Goal: Transaction & Acquisition: Book appointment/travel/reservation

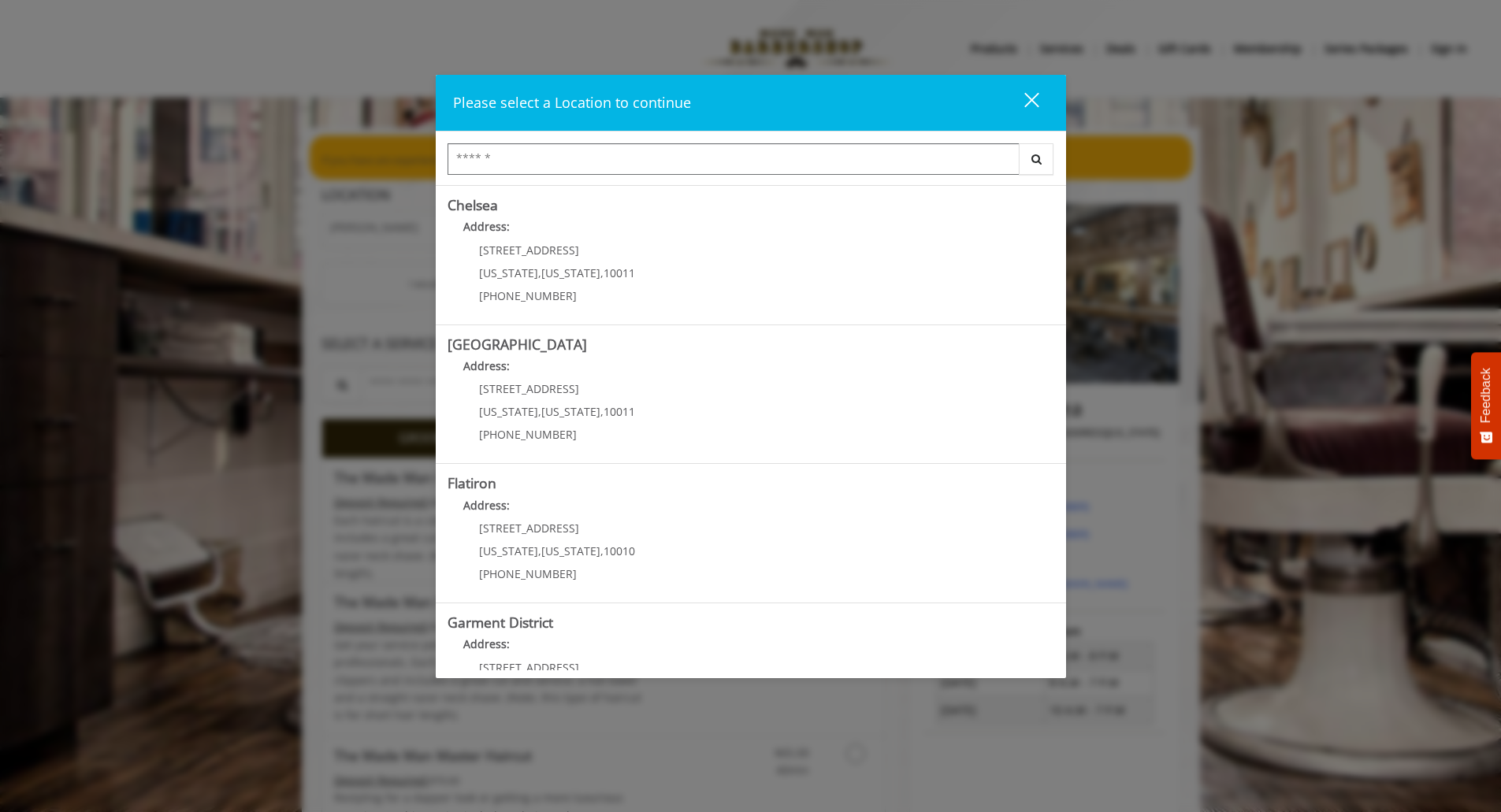
scroll to position [208, 0]
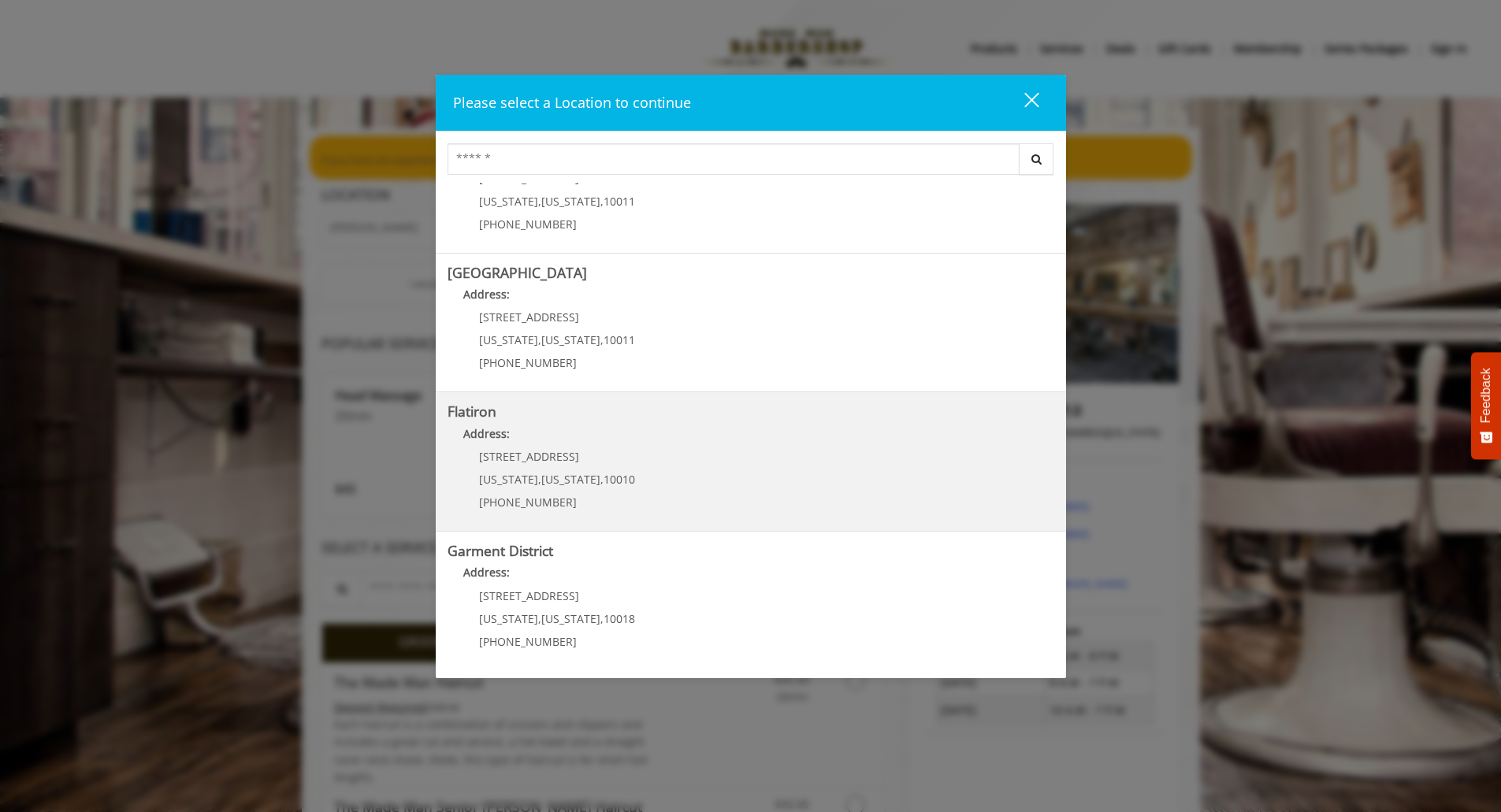
click at [462, 428] on "Address:" at bounding box center [750, 438] width 607 height 25
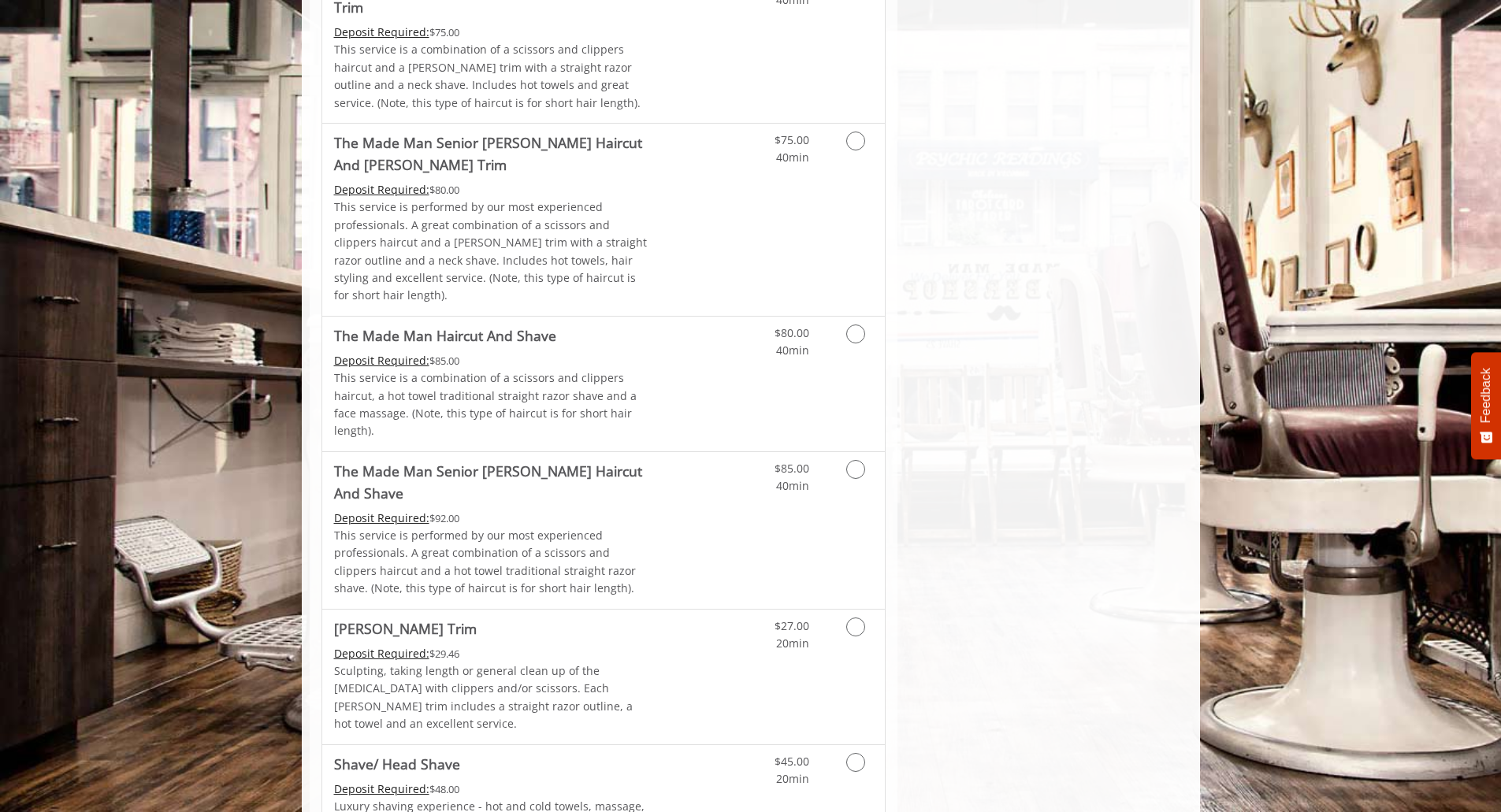
scroll to position [1367, 0]
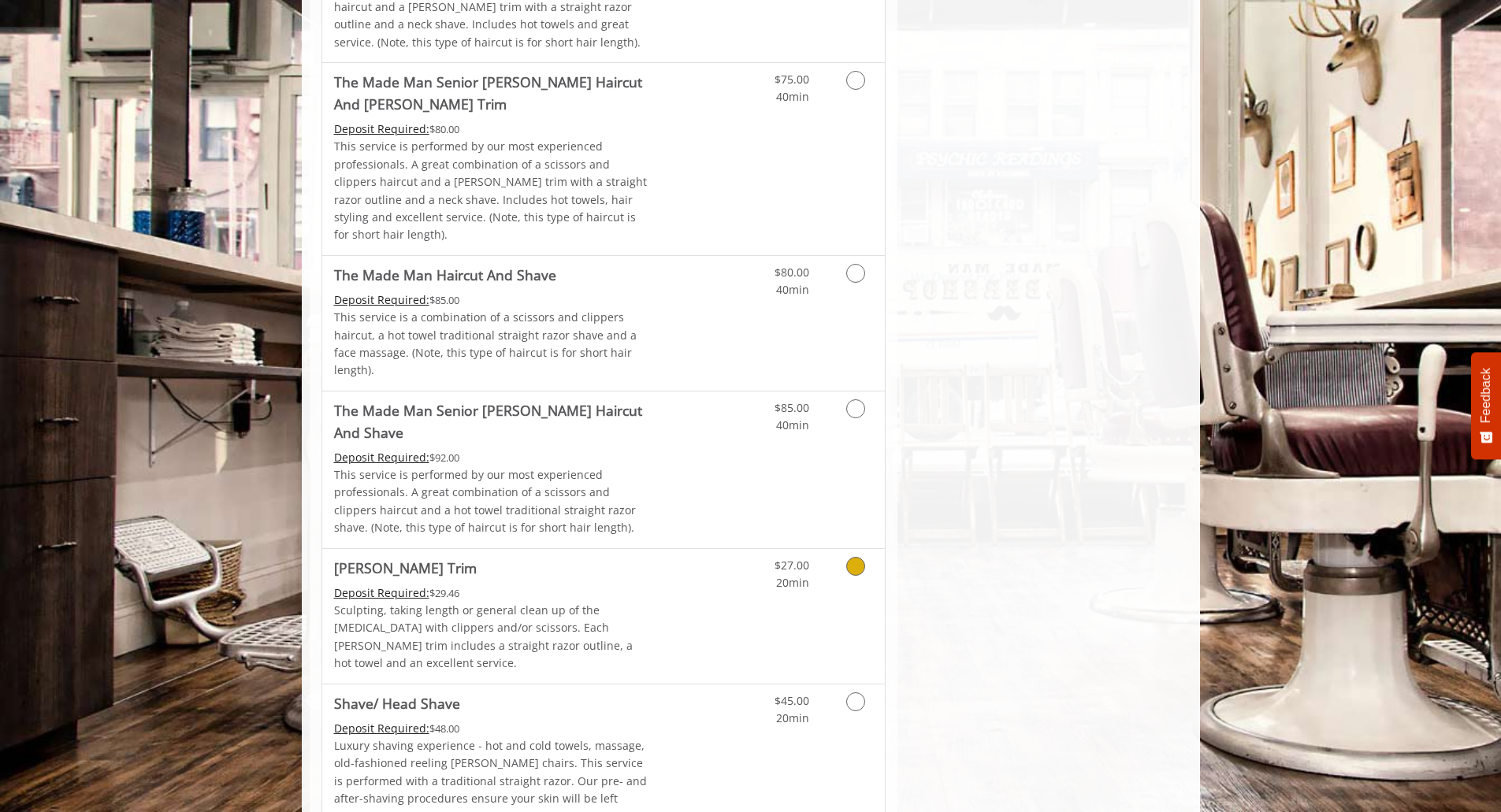
click at [851, 557] on icon "Grooming services" at bounding box center [856, 567] width 19 height 19
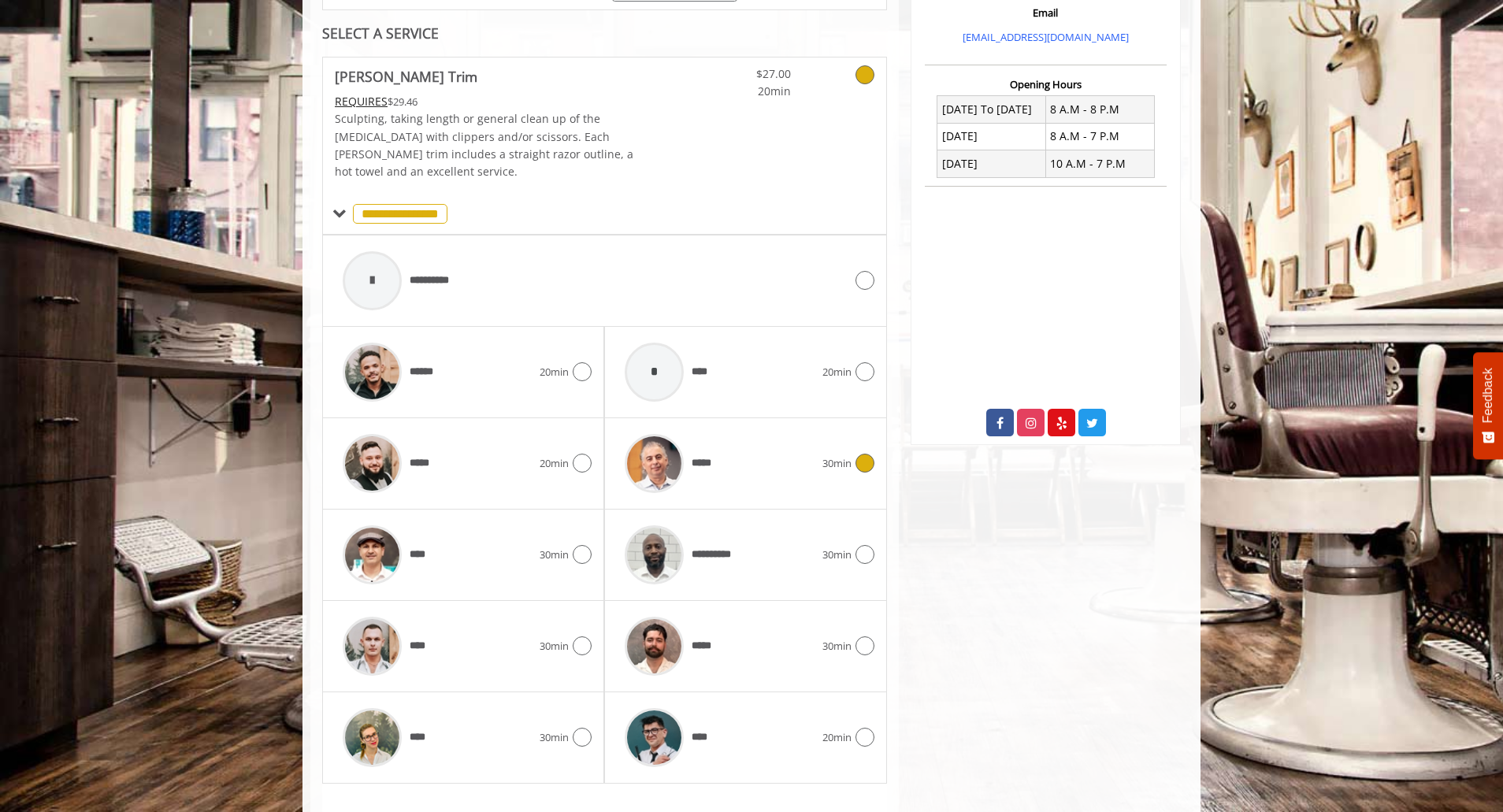
scroll to position [526, 0]
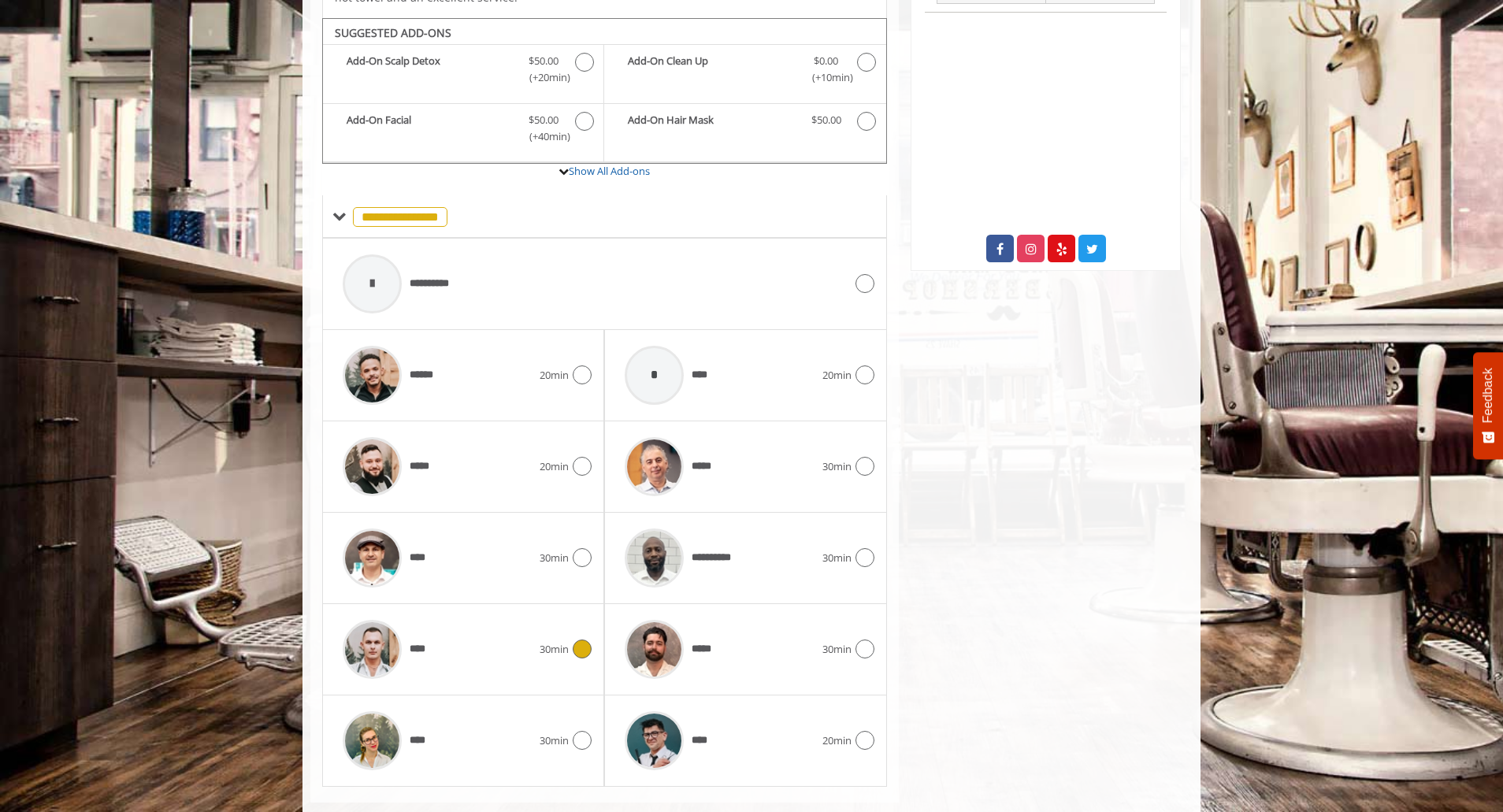
click at [576, 640] on icon at bounding box center [582, 649] width 19 height 19
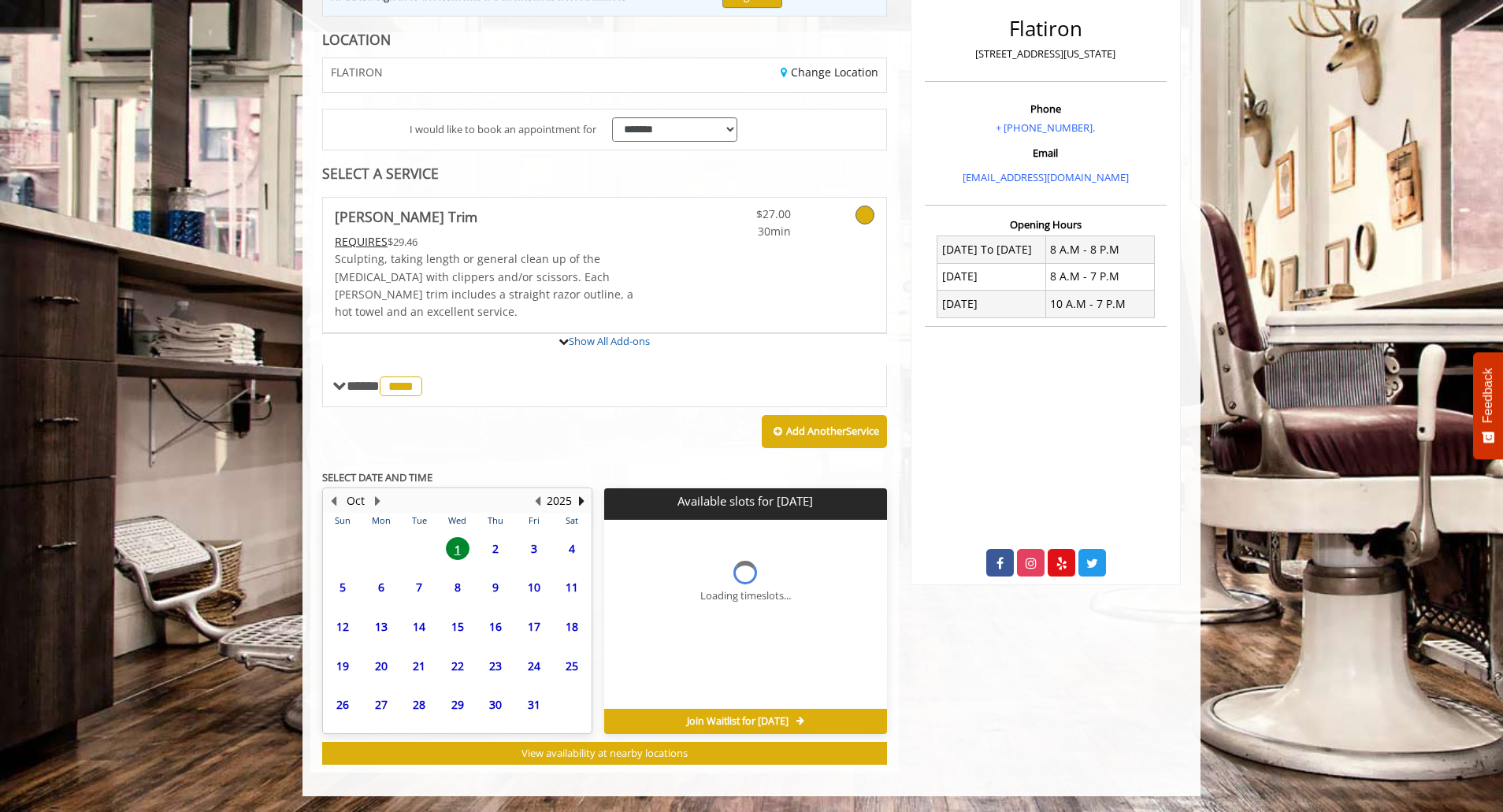
scroll to position [194, 0]
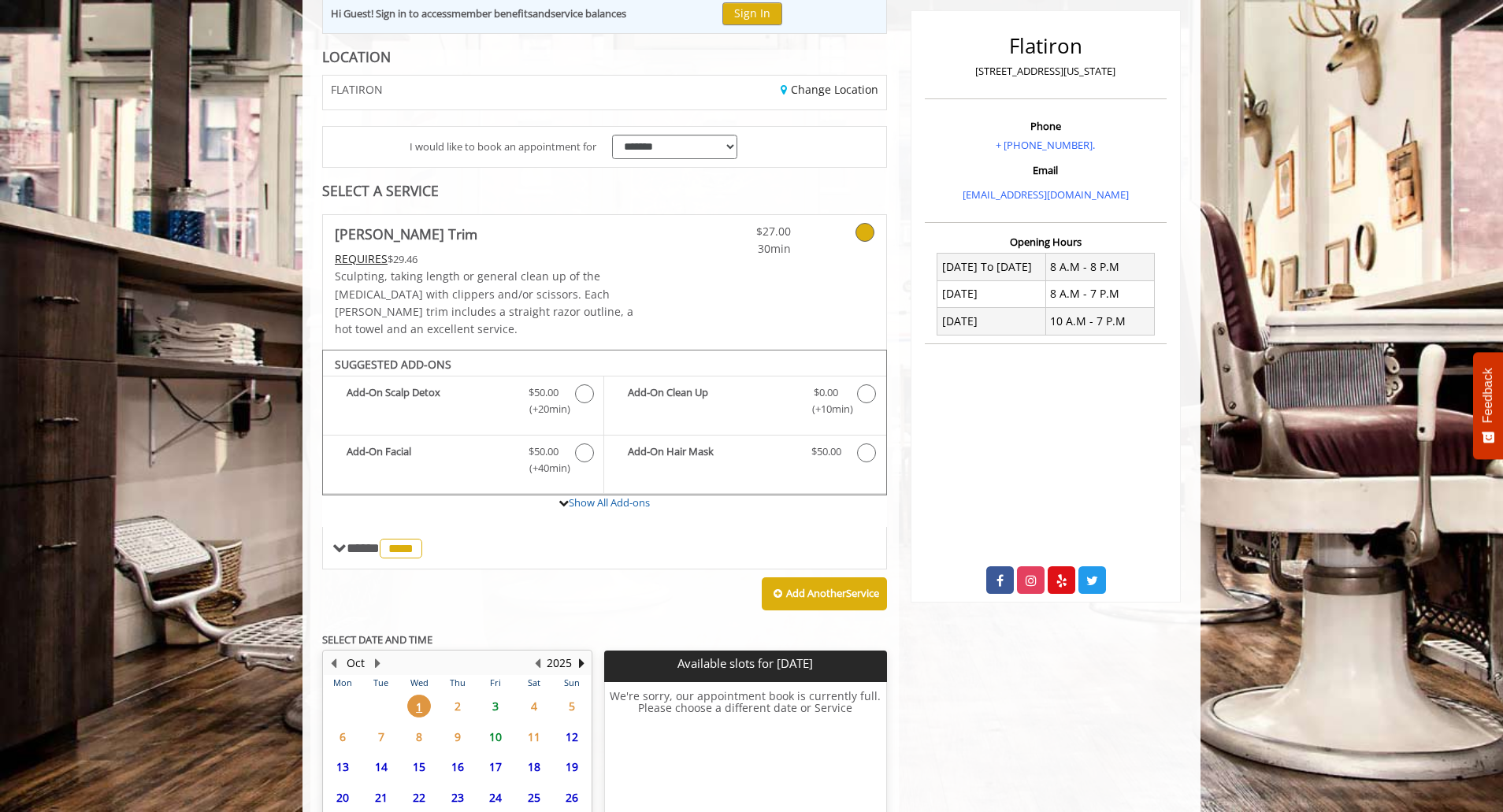
click at [493, 695] on span "3" at bounding box center [496, 706] width 24 height 23
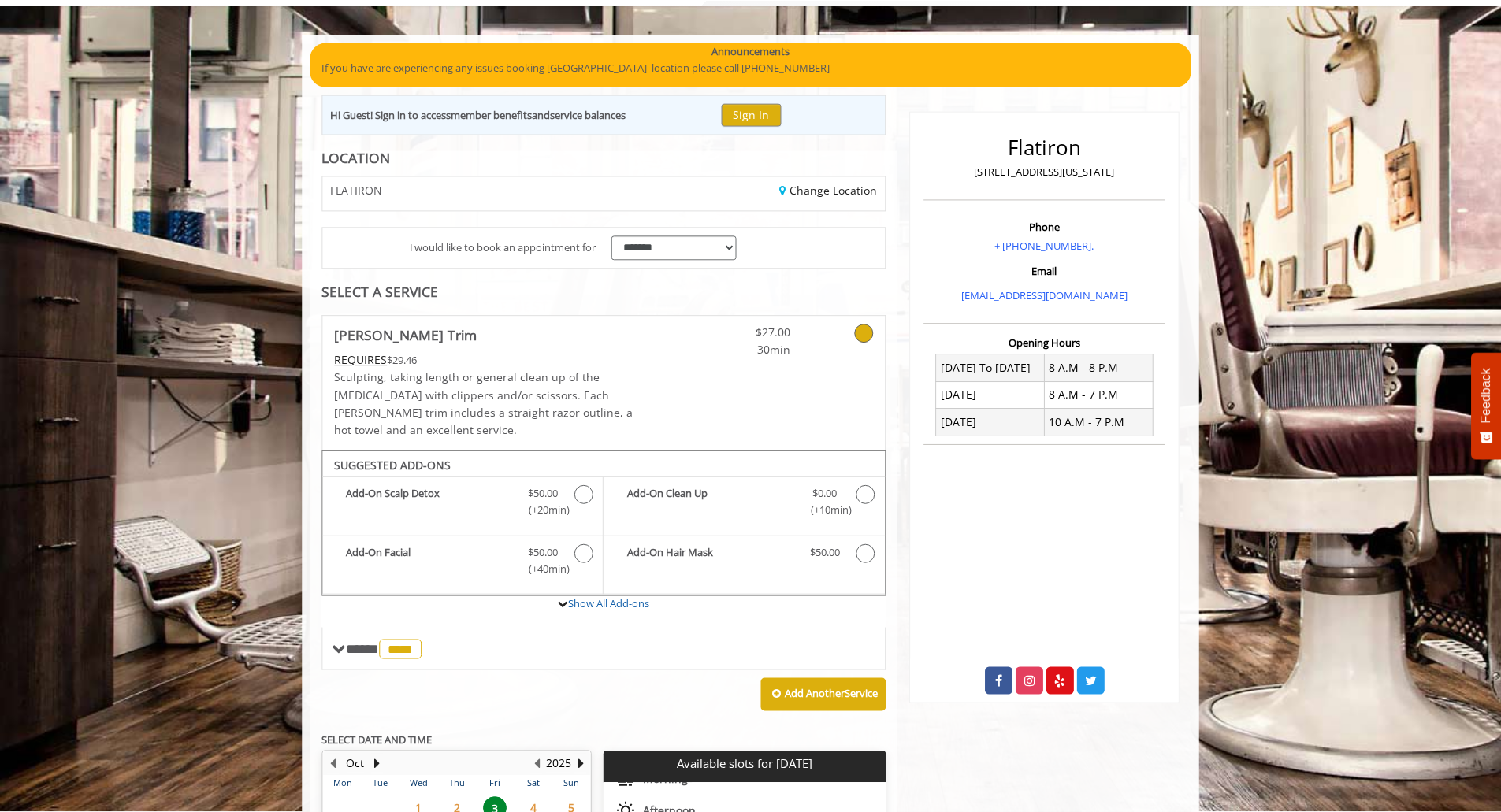
scroll to position [96, 0]
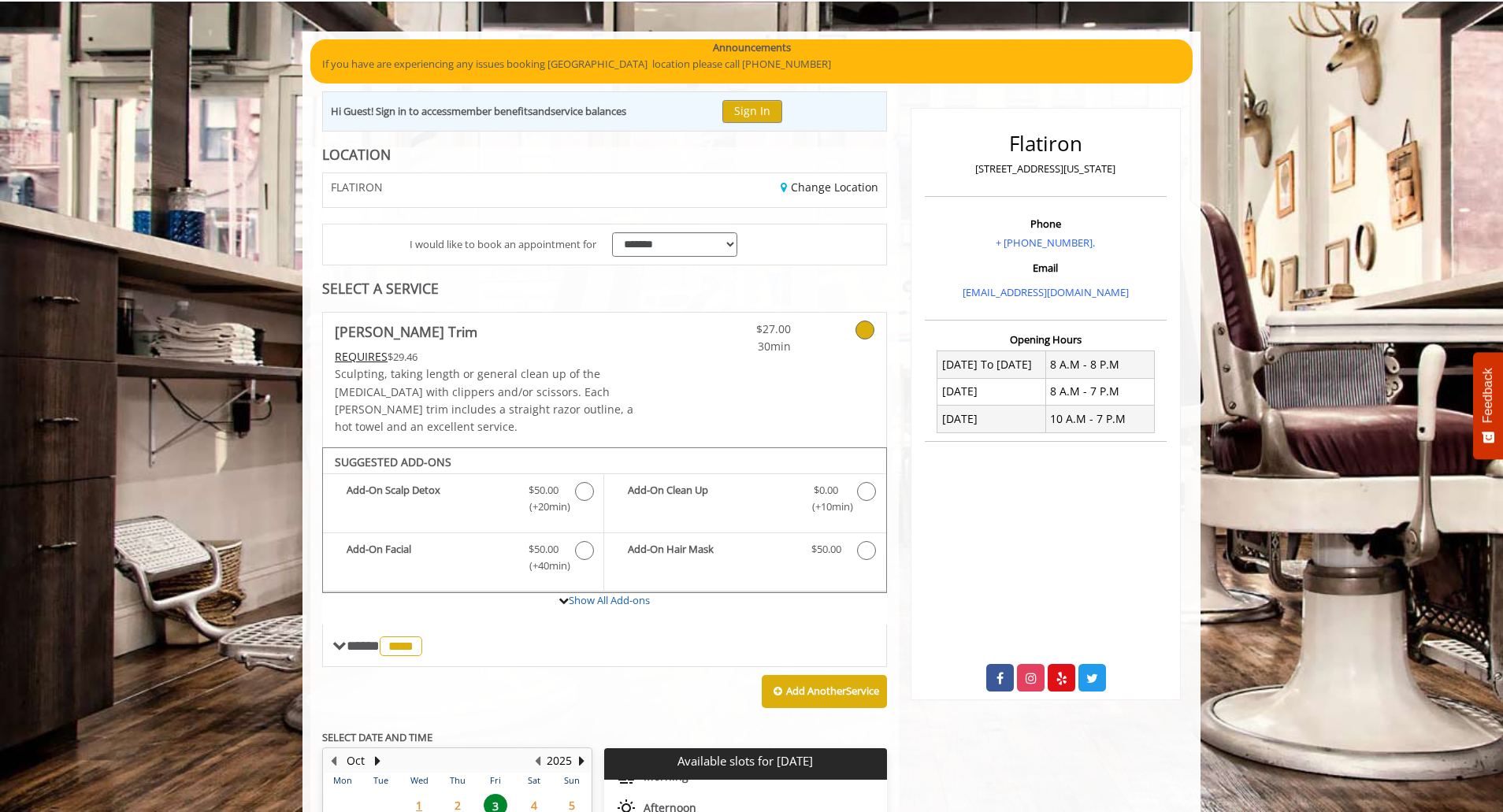
click at [860, 334] on icon at bounding box center [865, 330] width 19 height 19
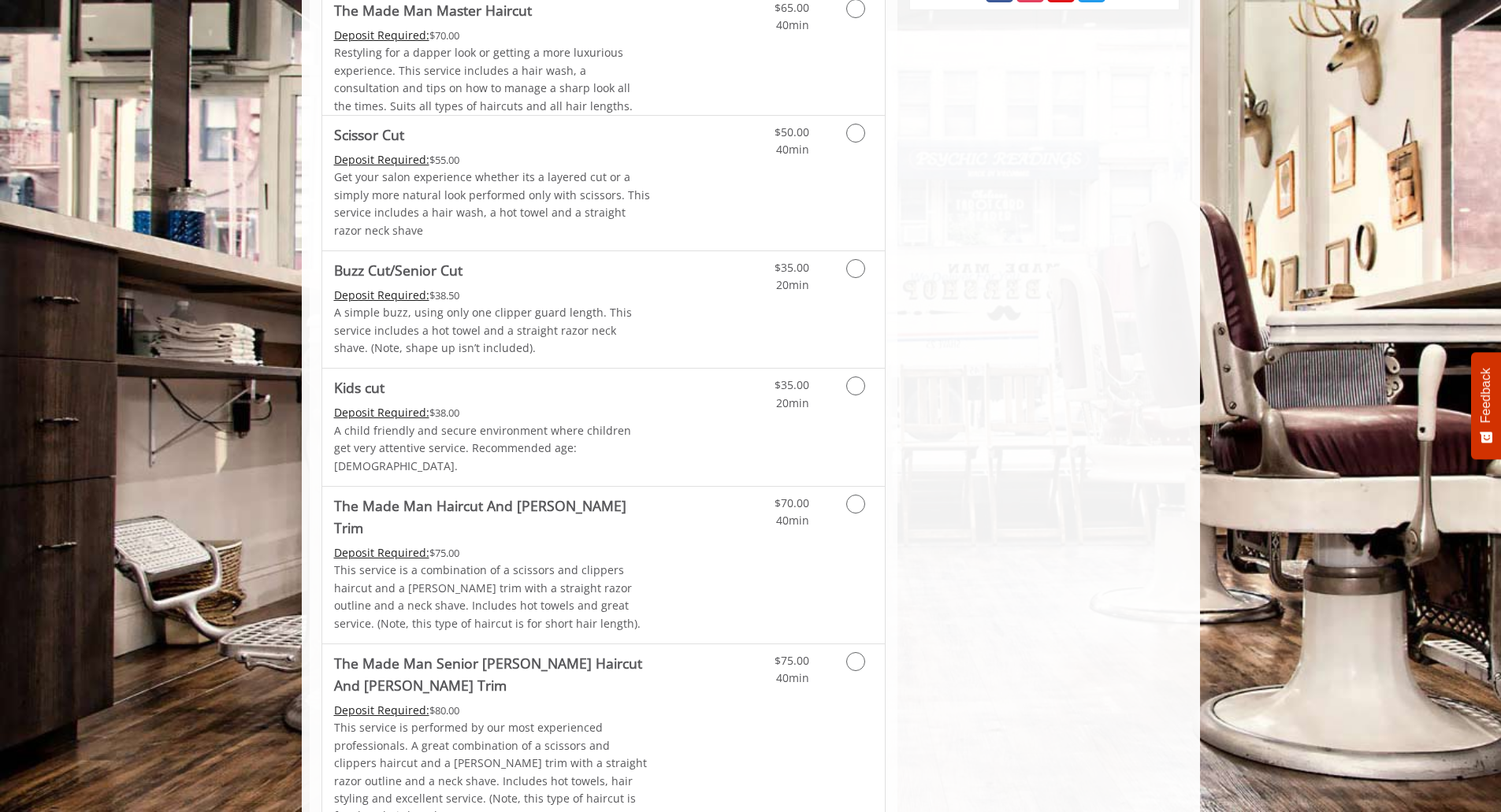
scroll to position [800, 0]
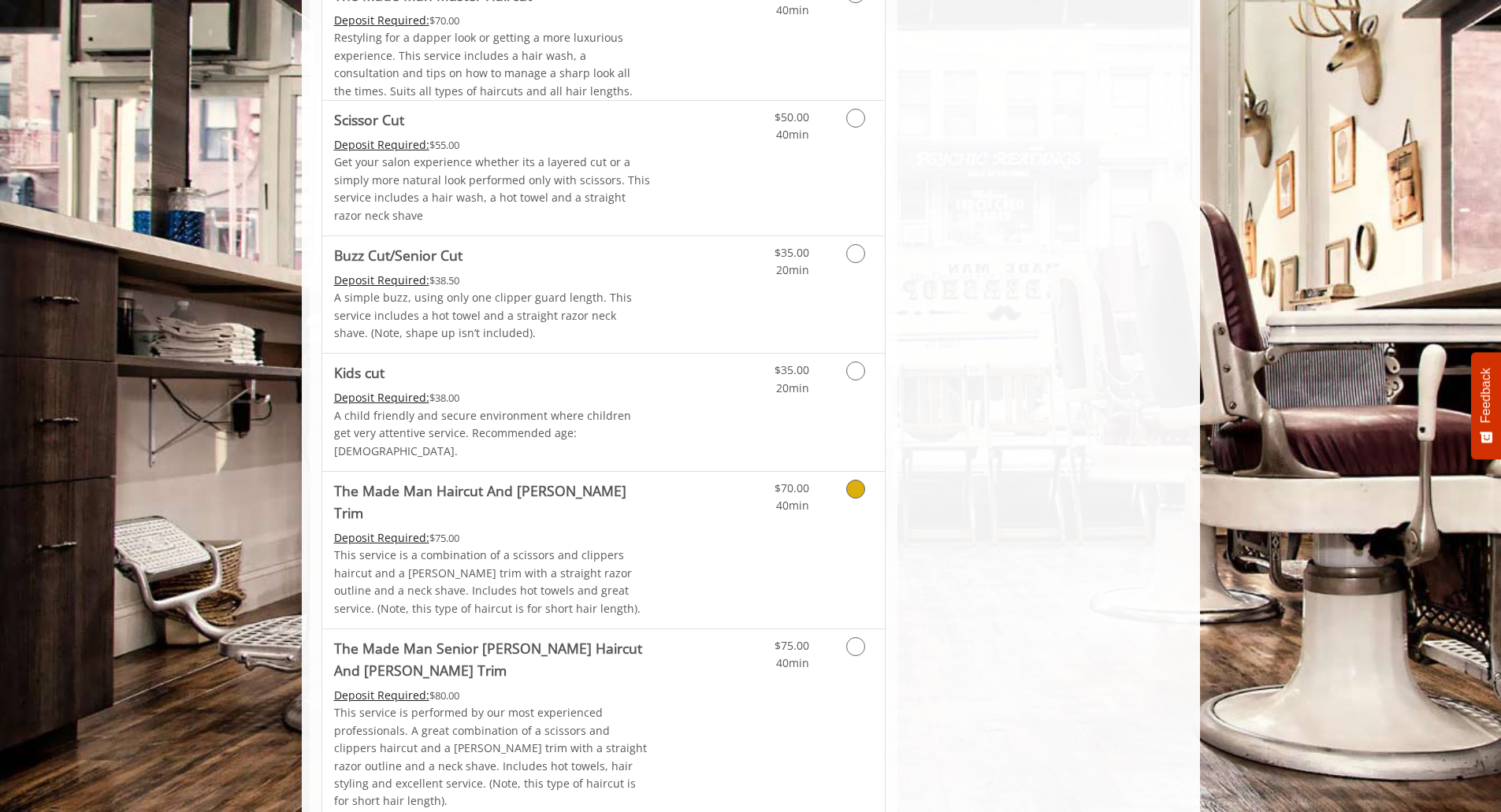
click at [864, 480] on icon "Grooming services" at bounding box center [856, 489] width 19 height 19
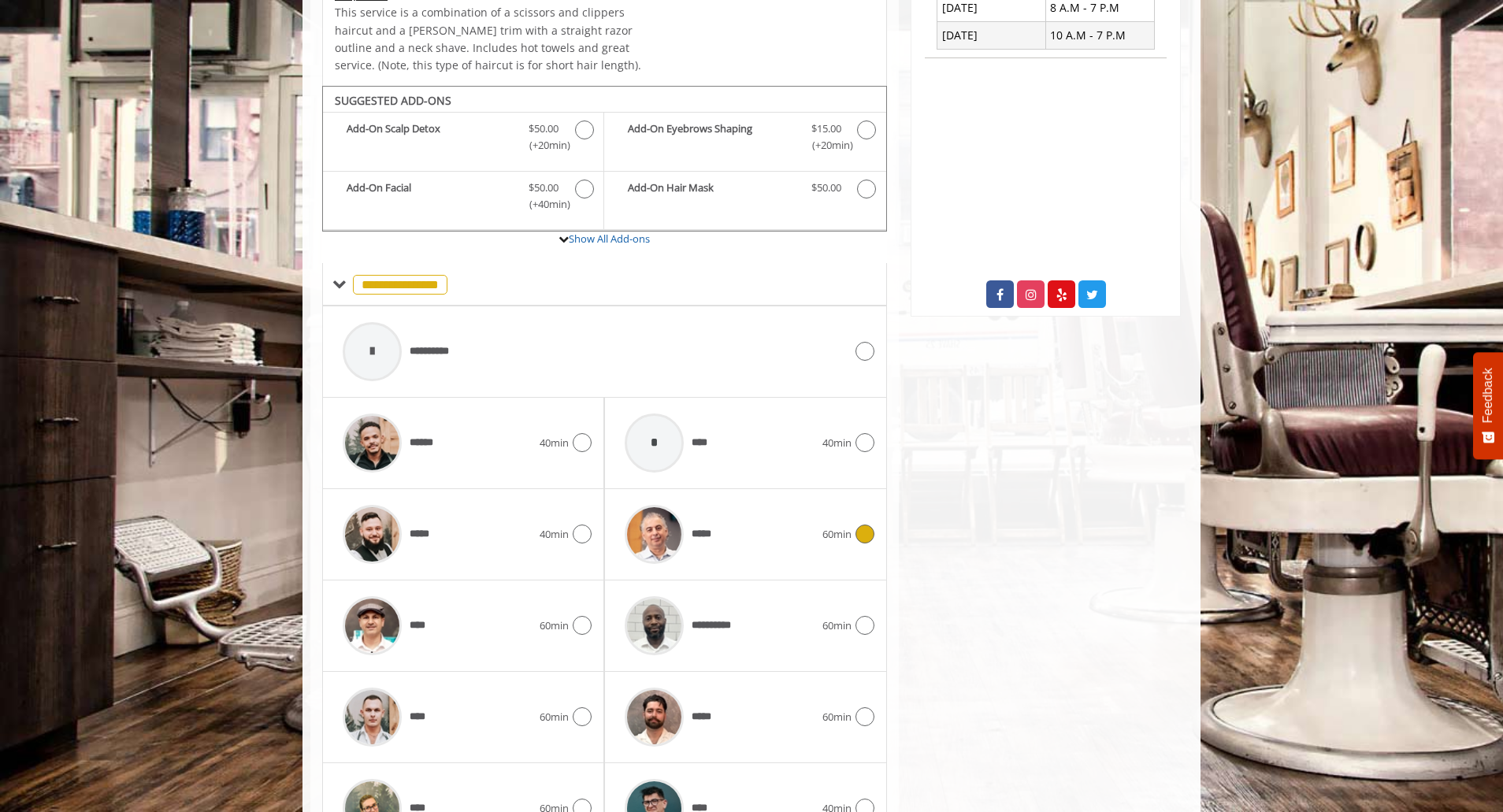
scroll to position [544, 0]
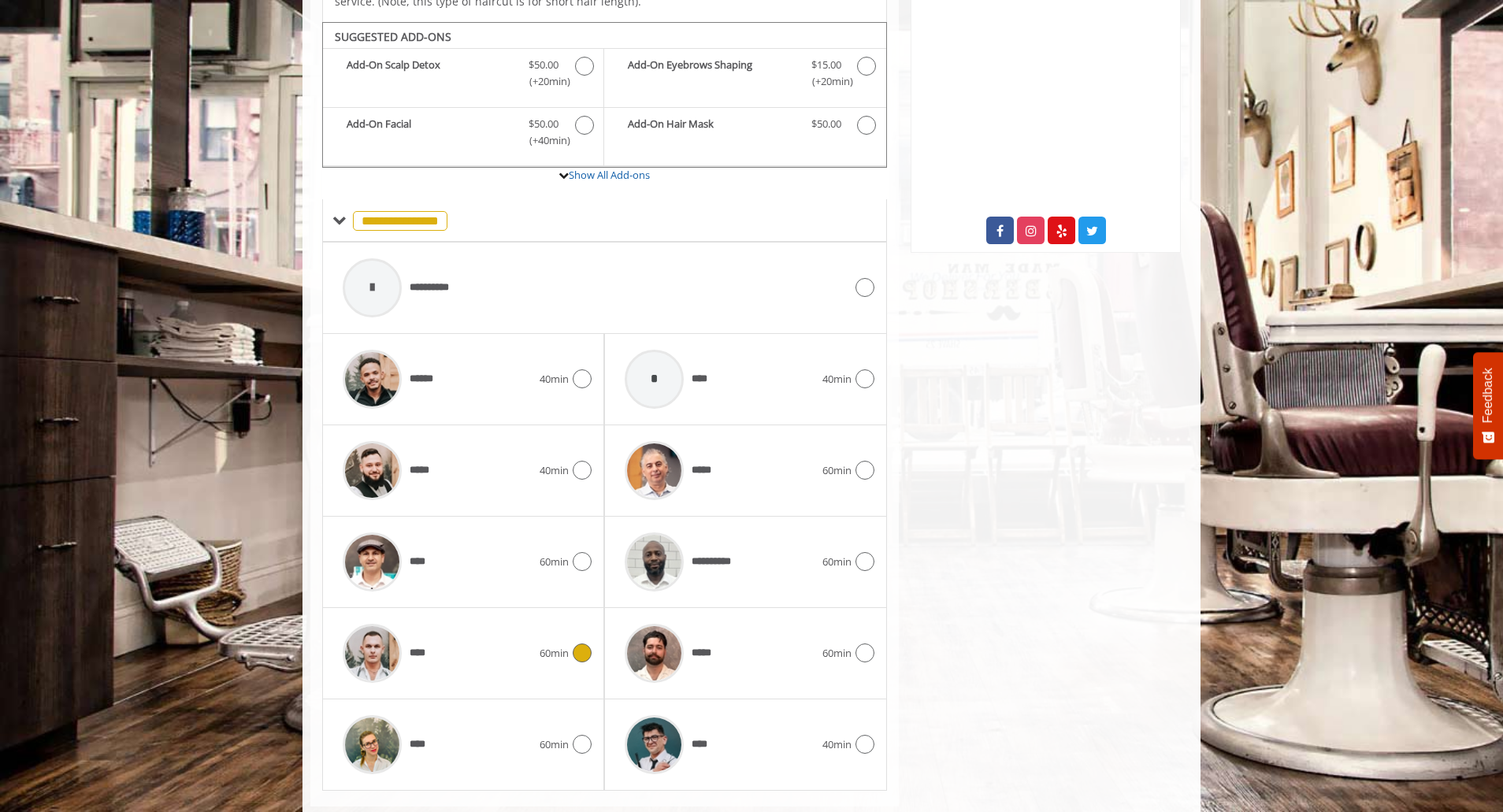
click at [581, 644] on icon at bounding box center [582, 653] width 19 height 19
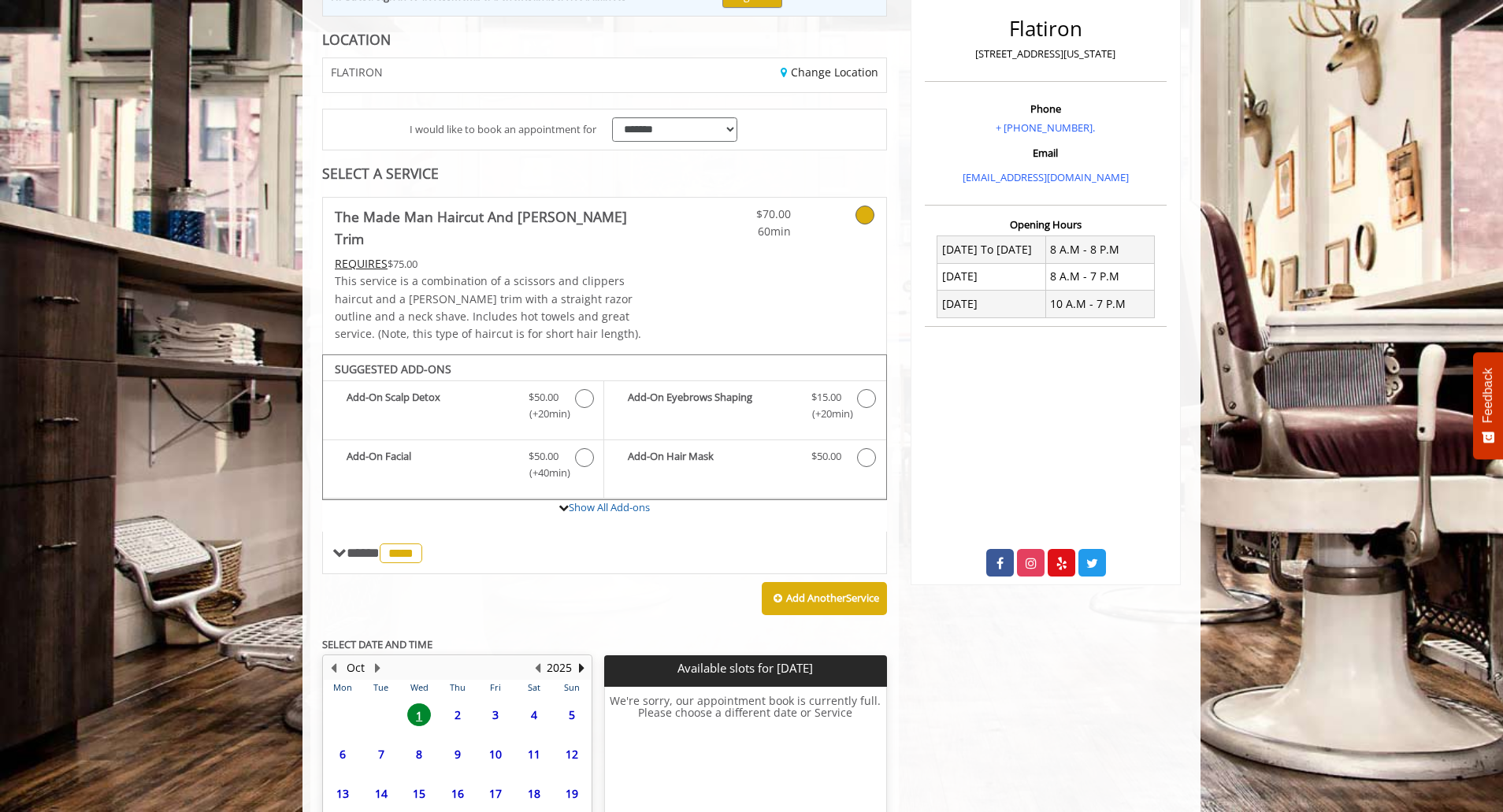
scroll to position [356, 0]
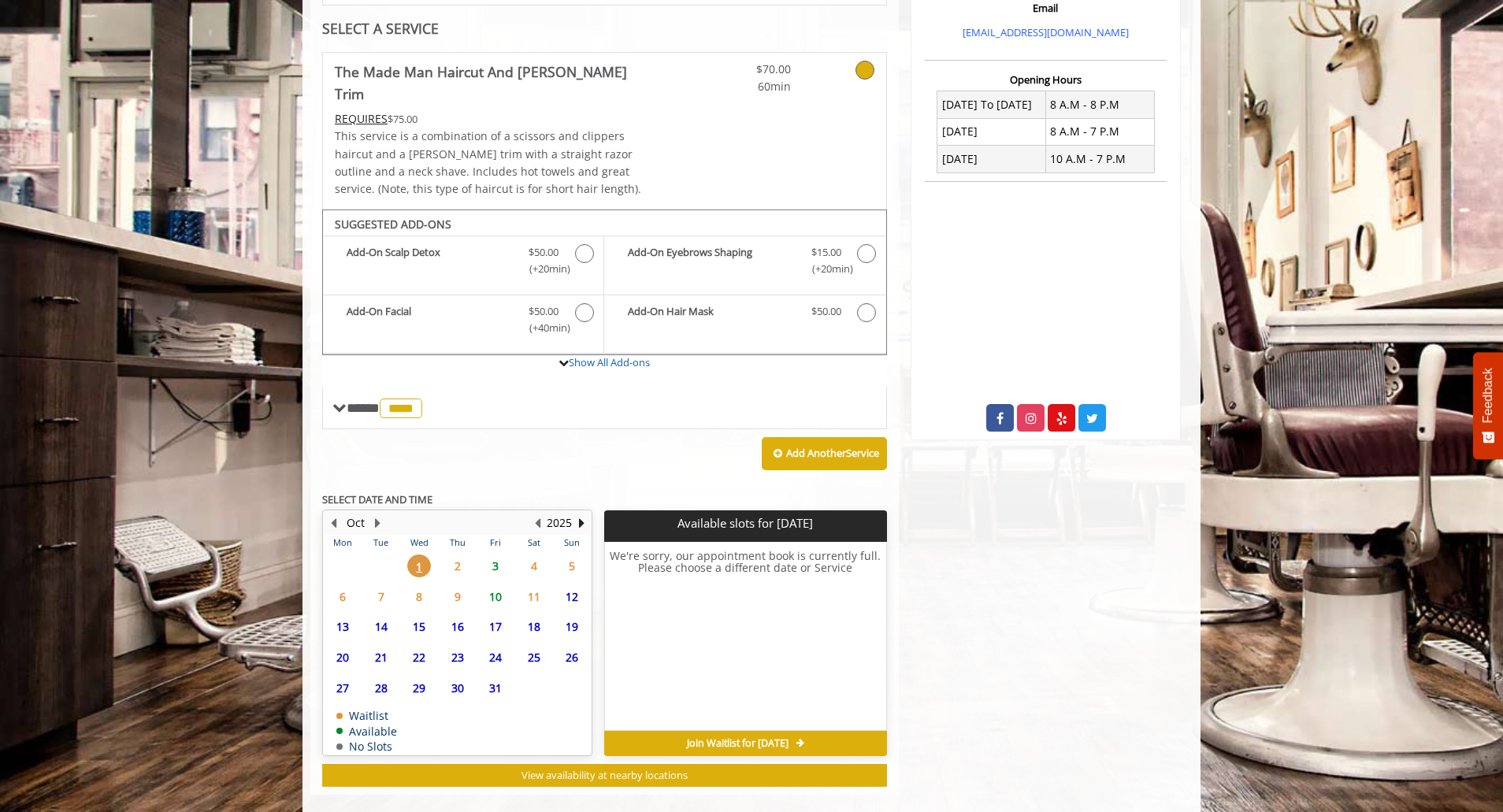
click at [493, 555] on span "3" at bounding box center [496, 566] width 24 height 23
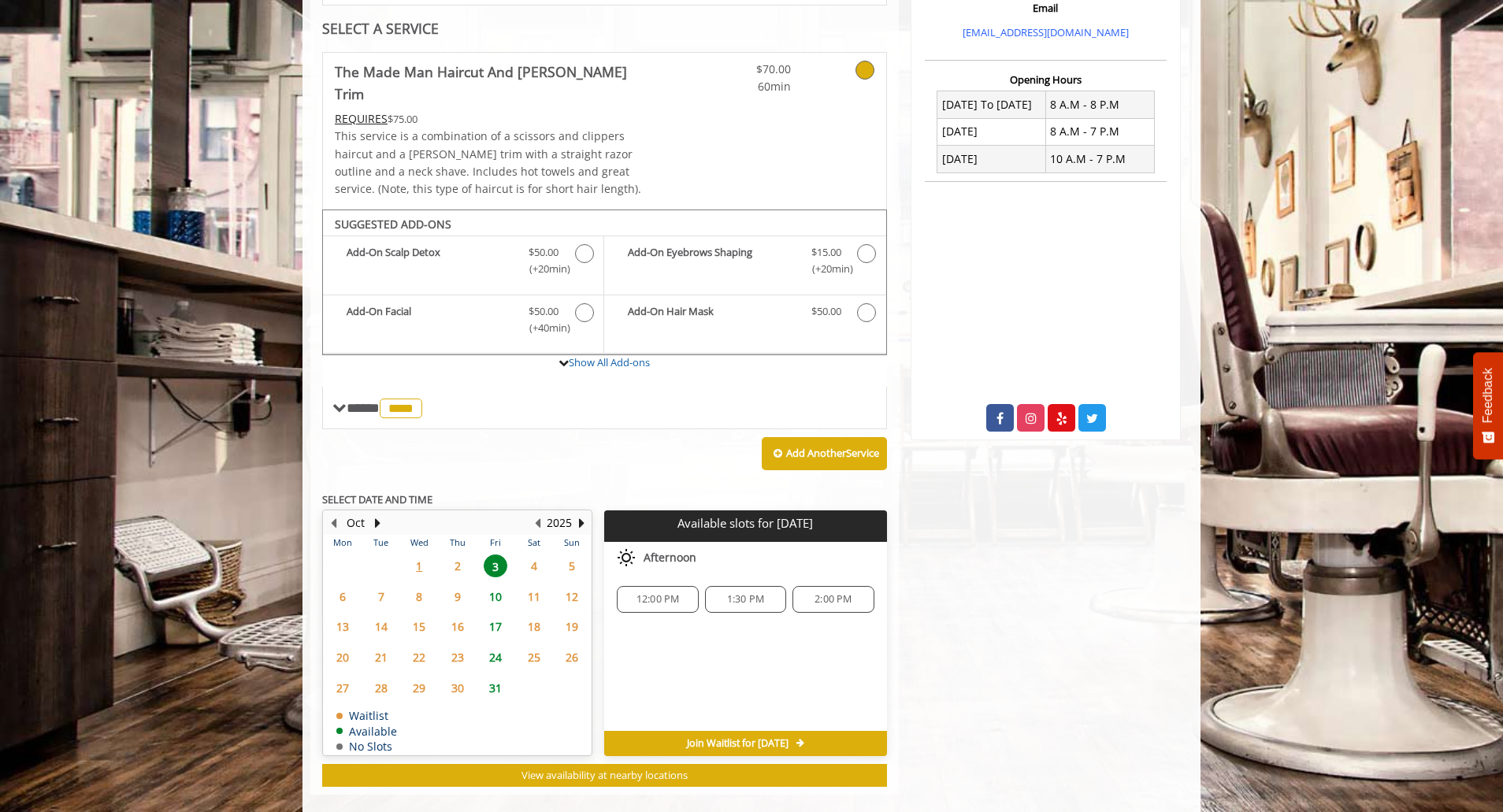
click at [649, 593] on span "12:00 PM" at bounding box center [658, 599] width 43 height 13
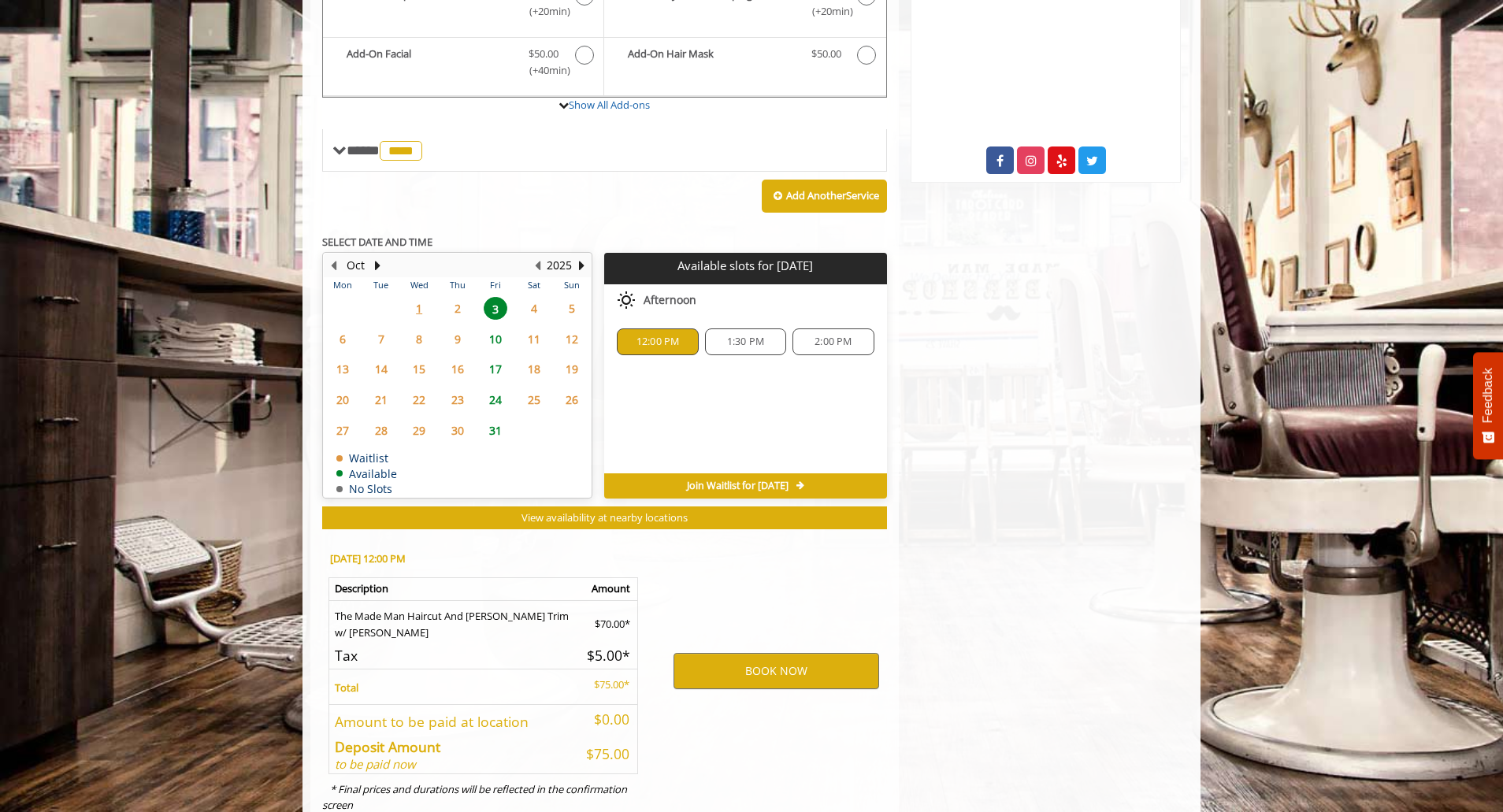
scroll to position [640, 0]
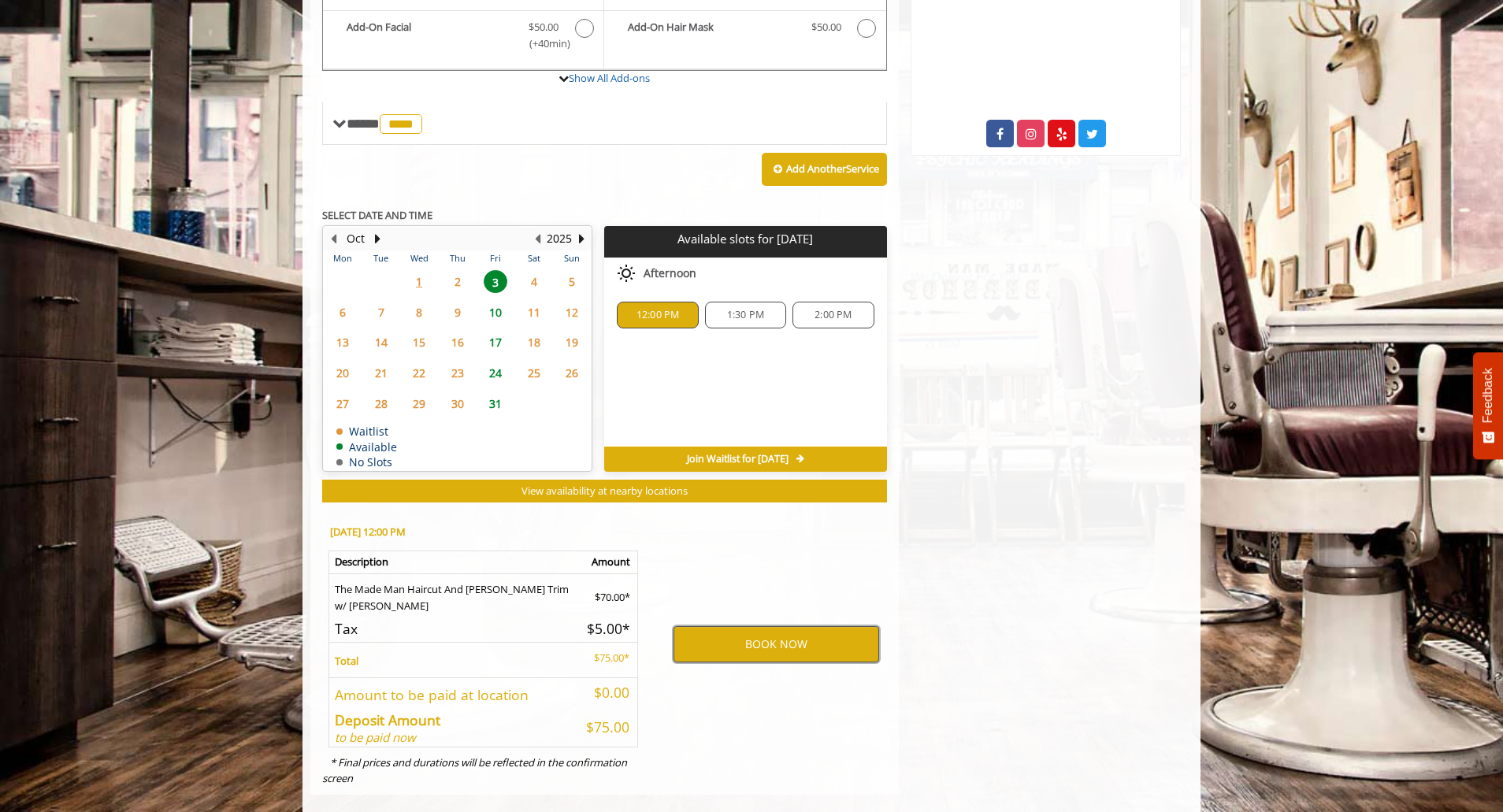
click at [785, 626] on button "BOOK NOW" at bounding box center [776, 644] width 206 height 36
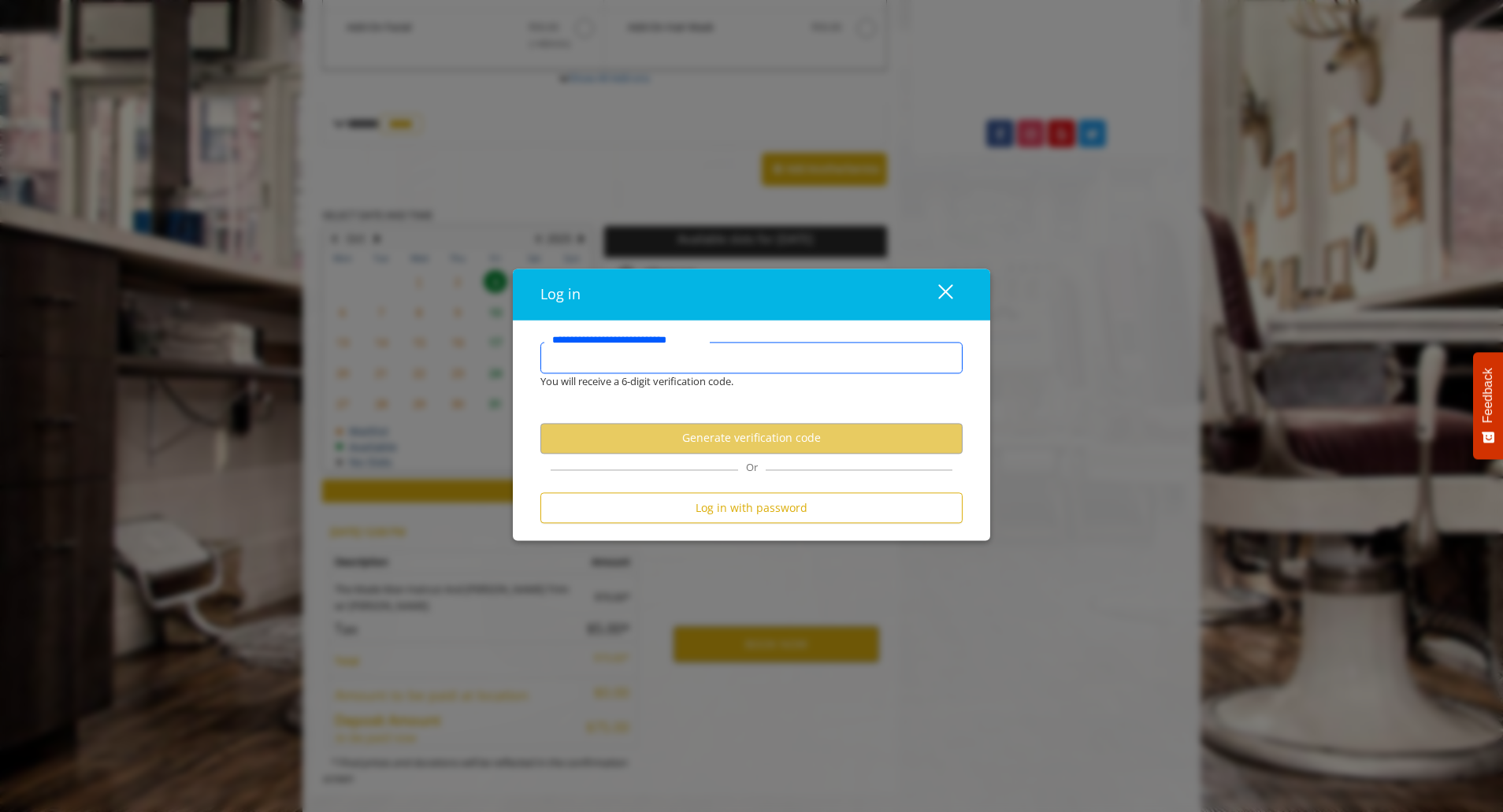
click at [623, 360] on input "**********" at bounding box center [752, 358] width 422 height 32
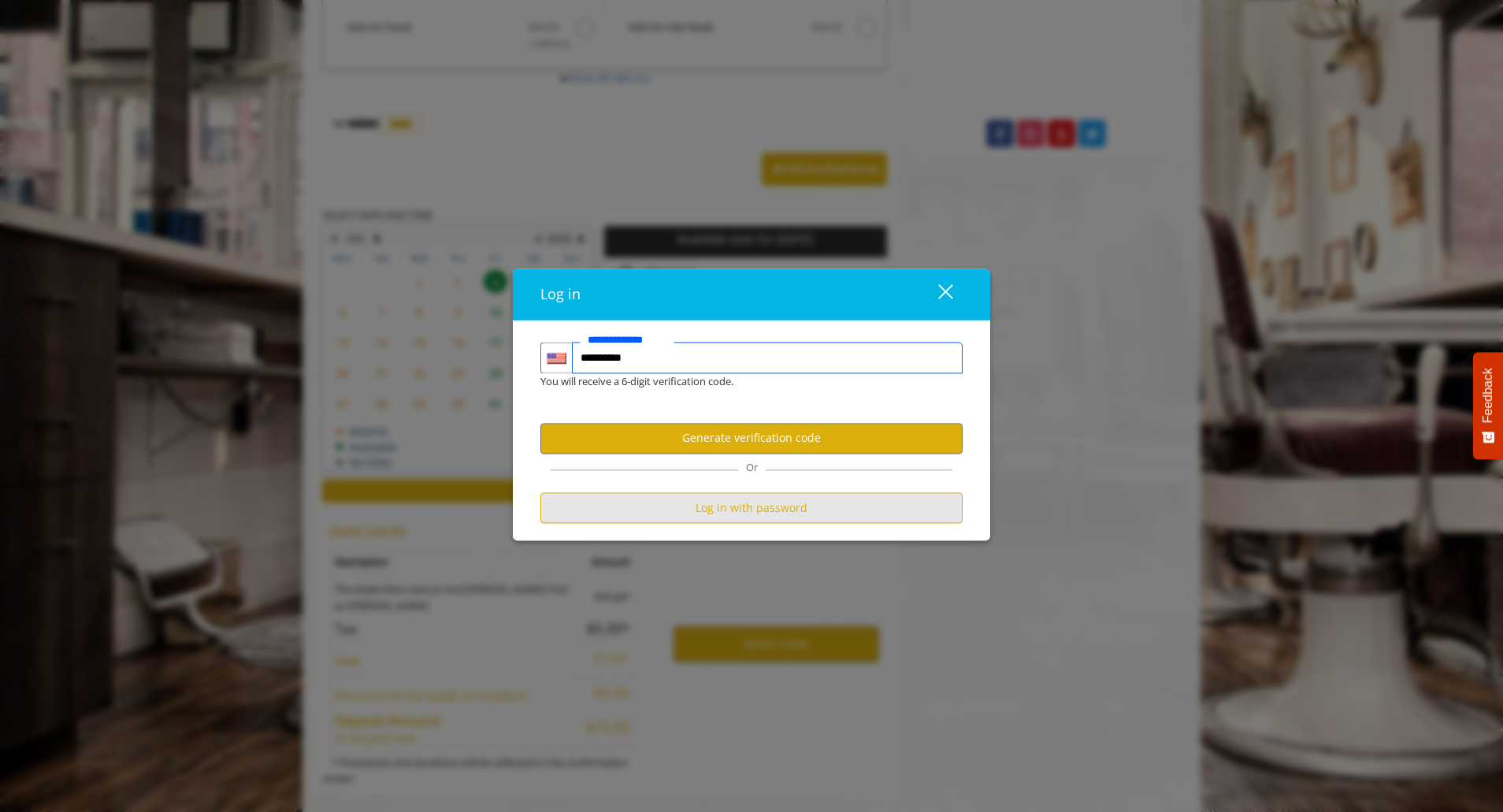
type input "**********"
click at [723, 516] on button "Log in with password" at bounding box center [752, 508] width 422 height 31
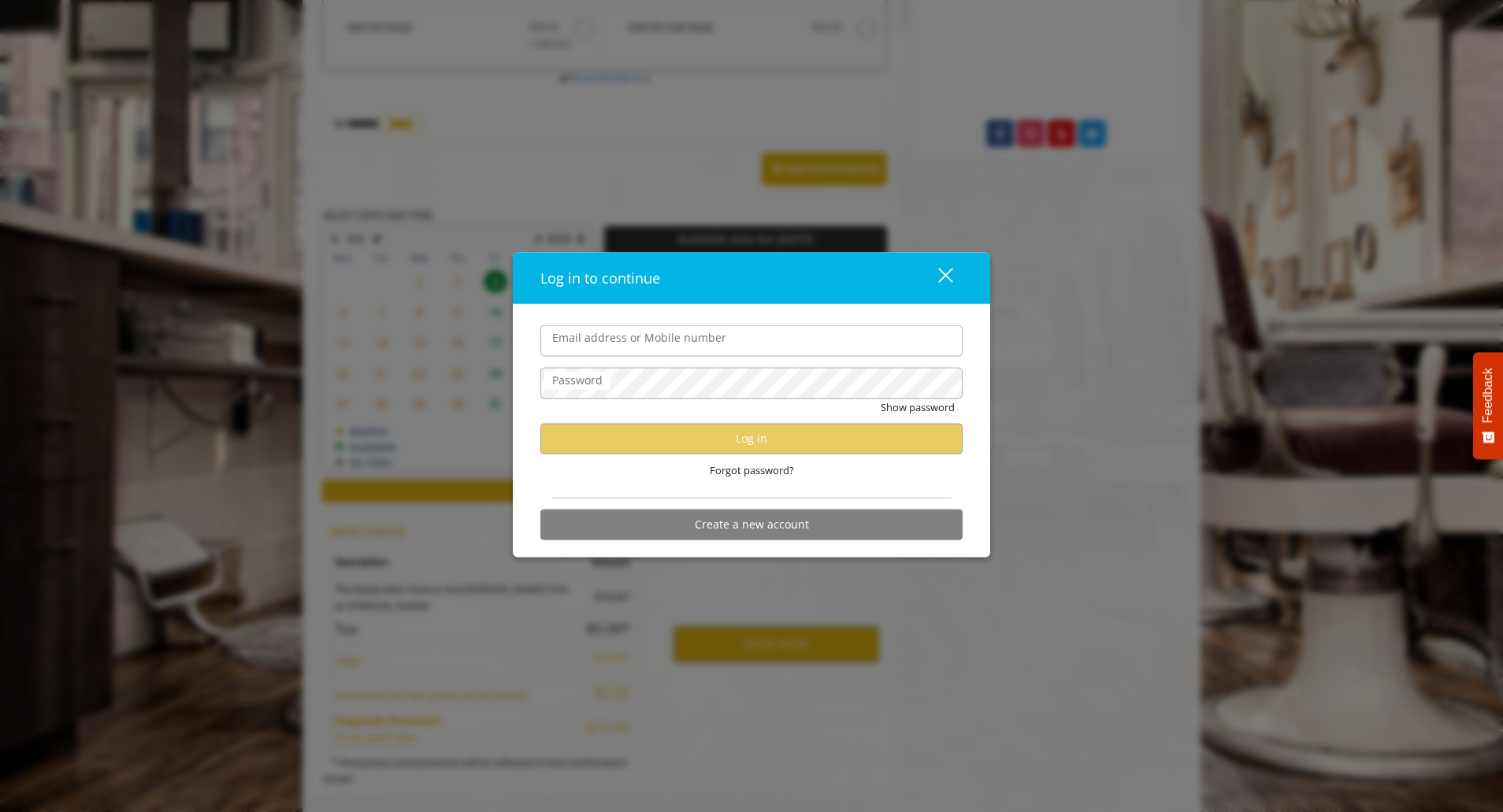
type input "**********"
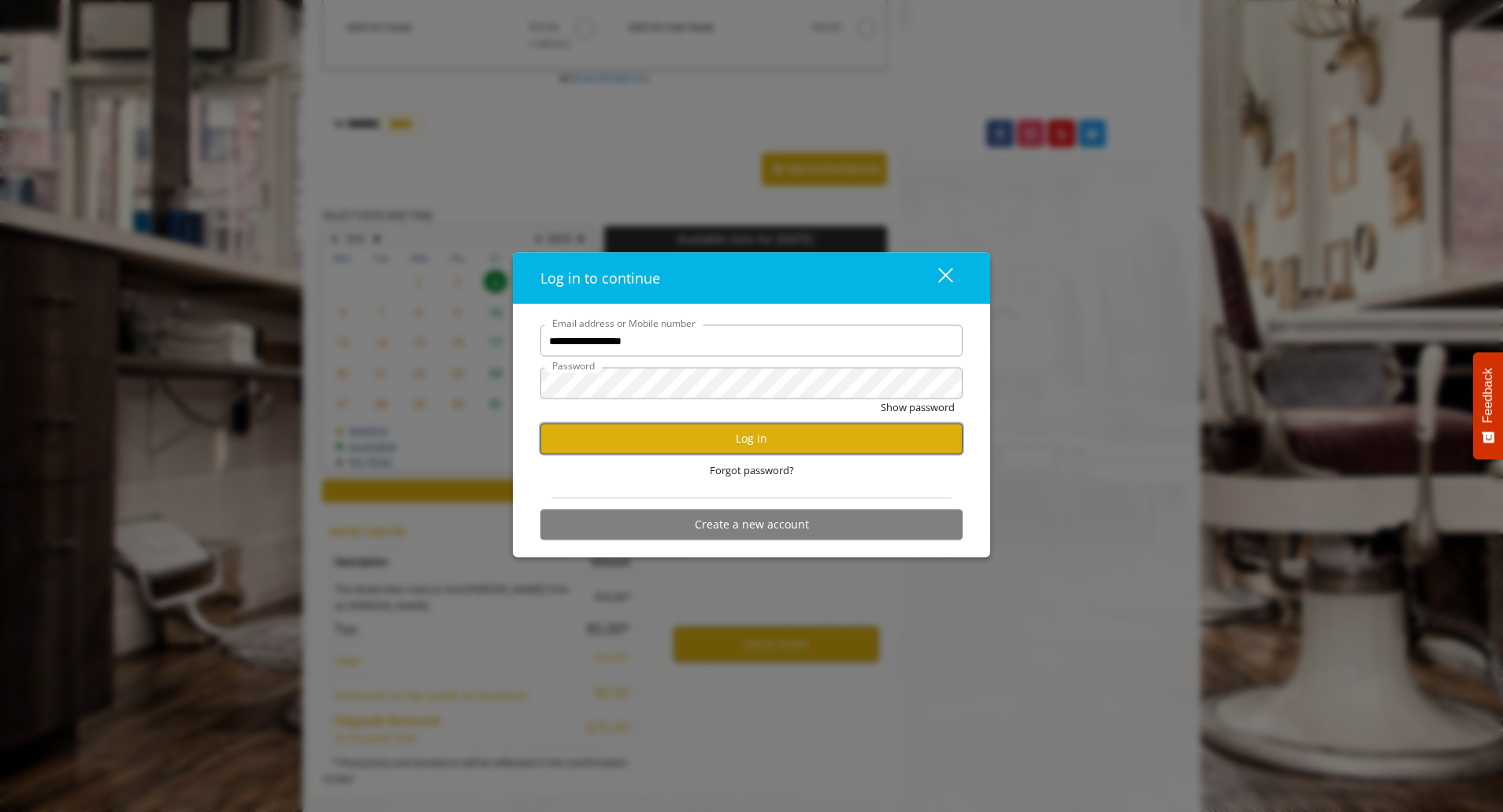
click at [761, 438] on button "Log in" at bounding box center [752, 438] width 422 height 31
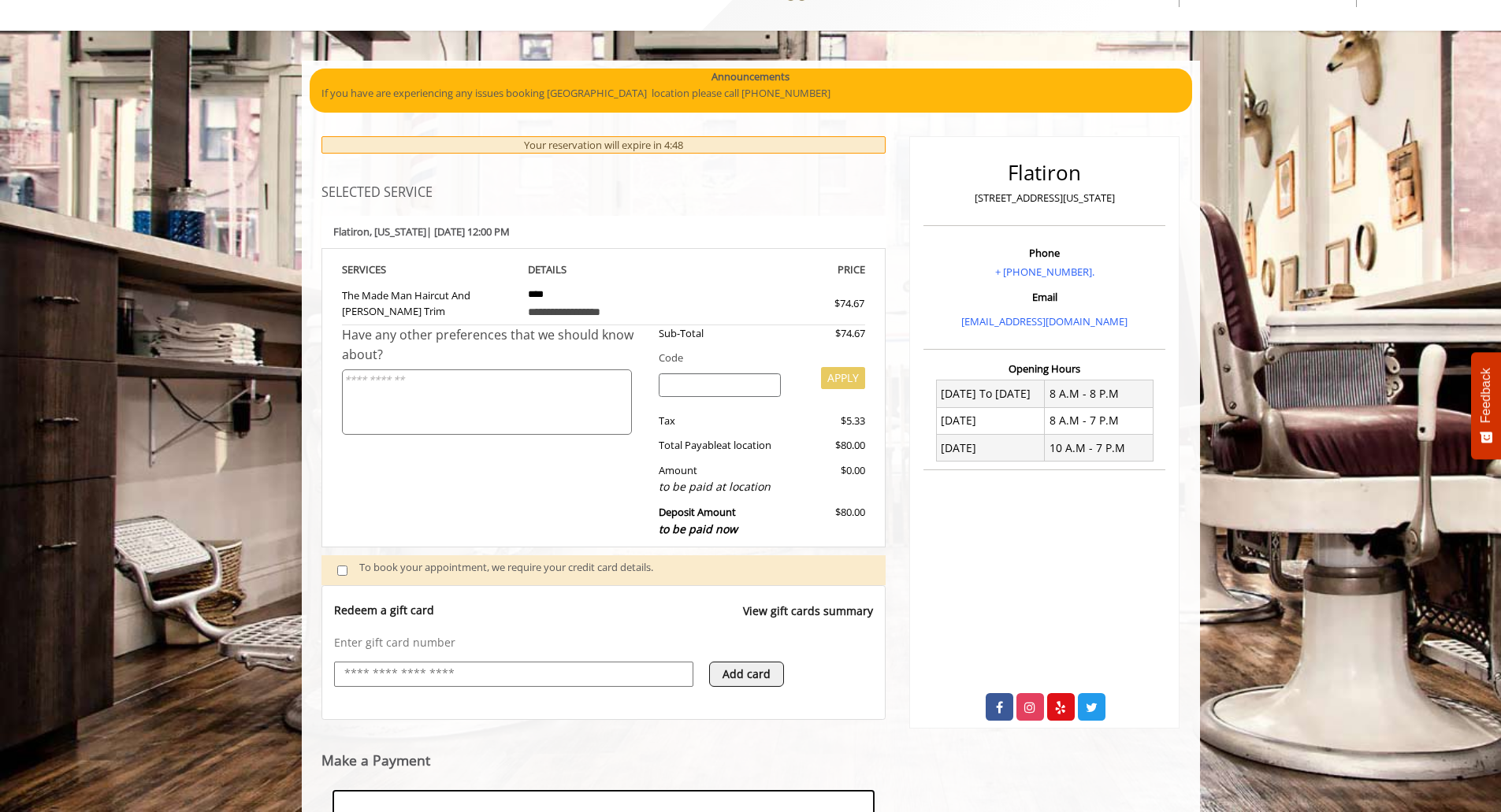
scroll to position [308, 0]
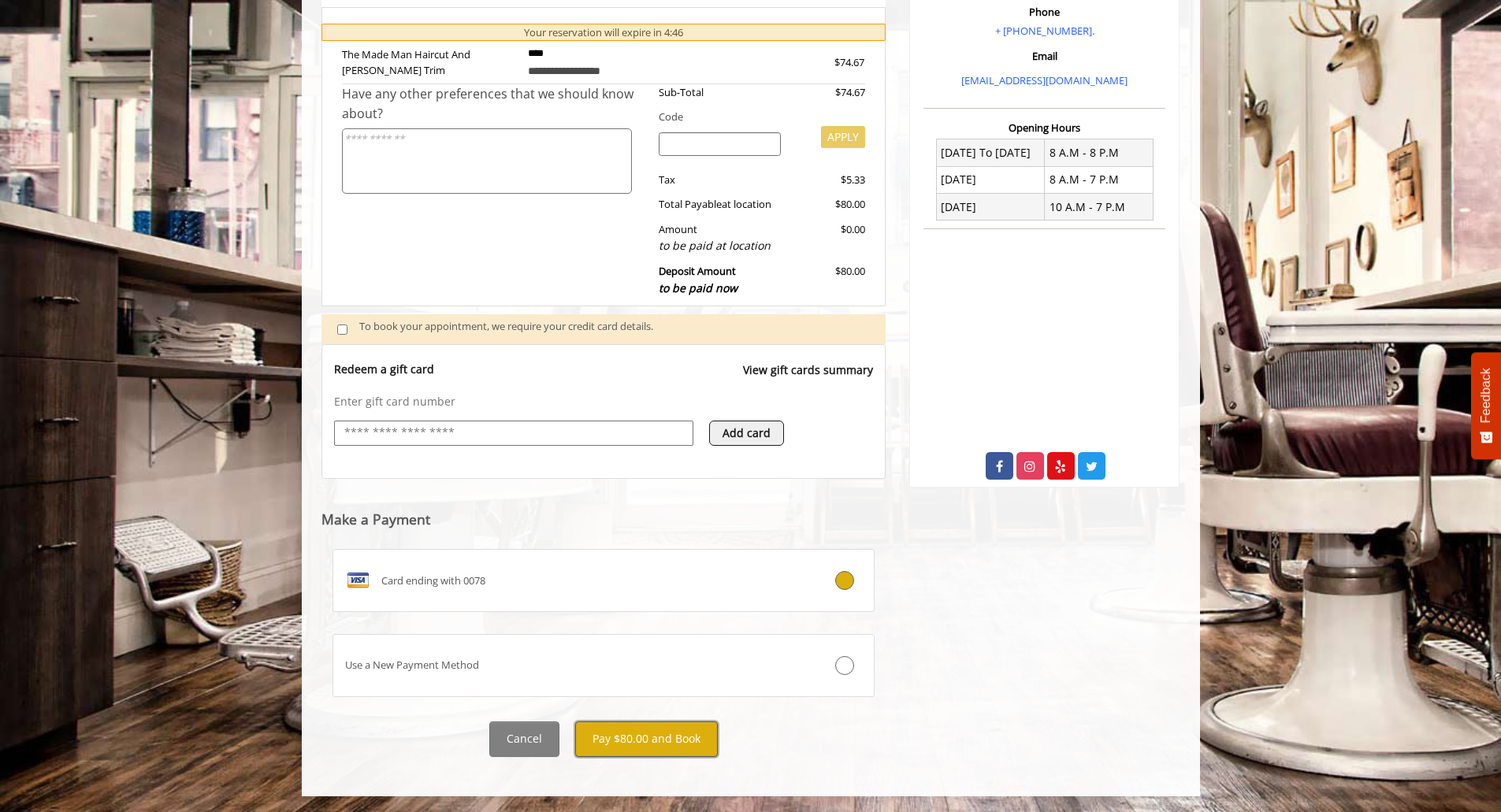
click at [642, 729] on button "Pay $80.00 and Book" at bounding box center [646, 739] width 142 height 36
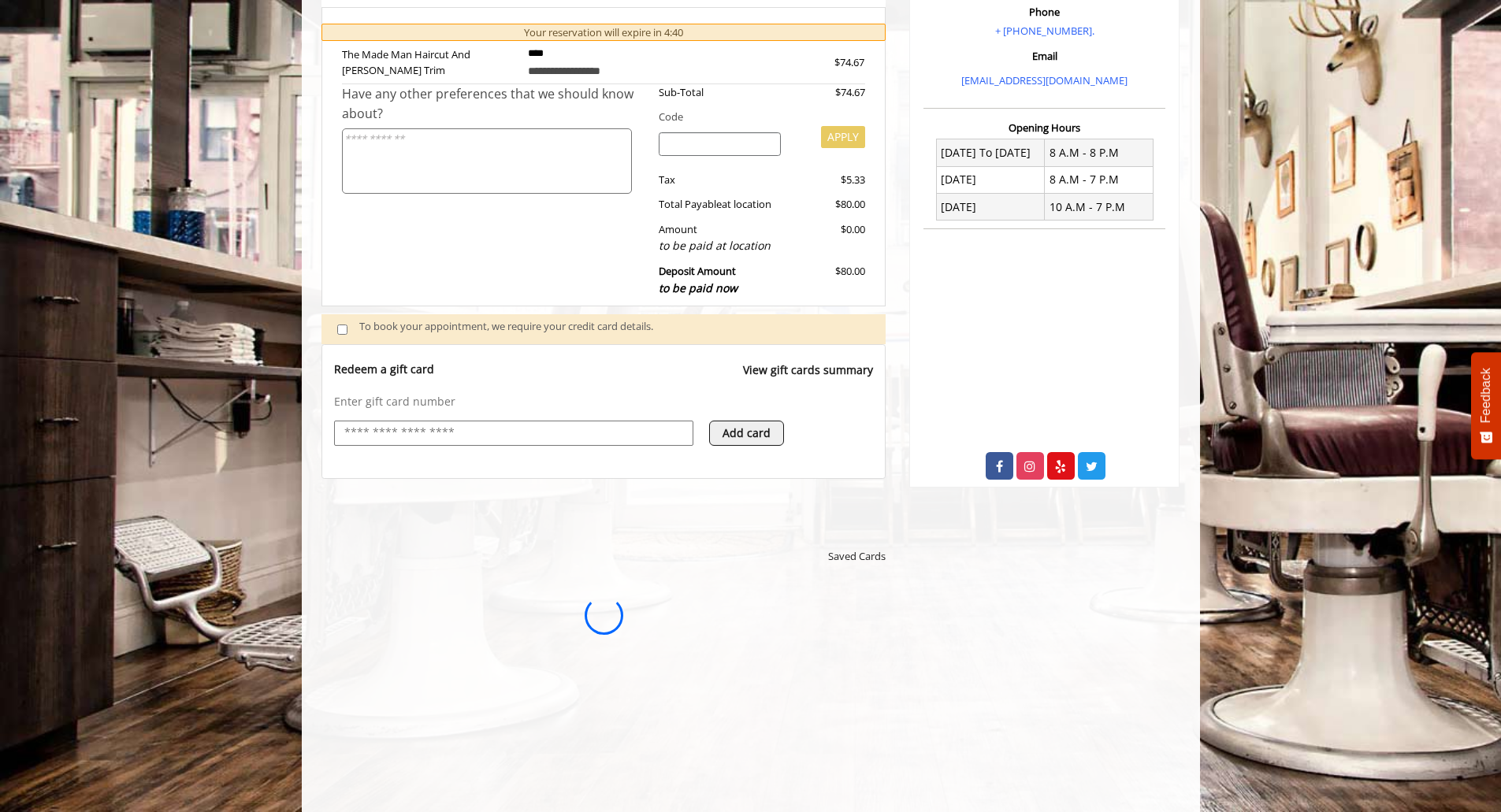
scroll to position [0, 0]
